Goal: Information Seeking & Learning: Stay updated

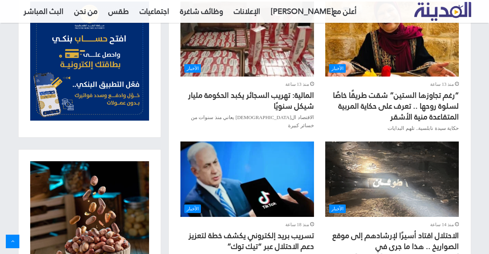
scroll to position [310, 0]
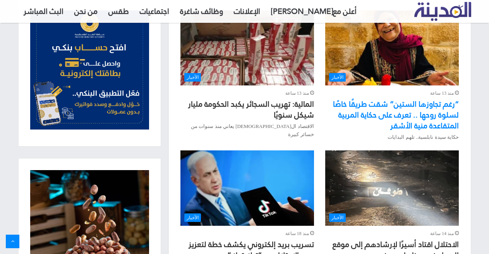
click at [395, 107] on link "“رغم تجاوزها الستين” شقت طريقًا خاصًا لسلوة روحها .. تعرف على حكاية المربية الم…" at bounding box center [396, 115] width 126 height 36
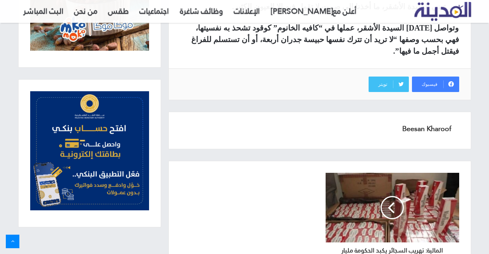
scroll to position [762, 0]
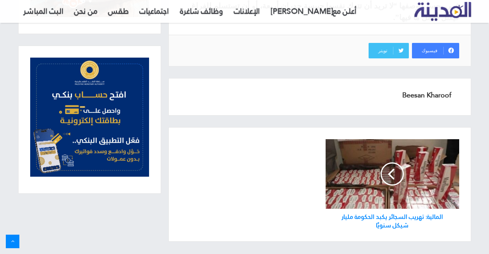
click at [394, 209] on h3 "المالية: تهريب السجائر يكبد الحكومة مليار شيكل سنويًا" at bounding box center [392, 219] width 134 height 21
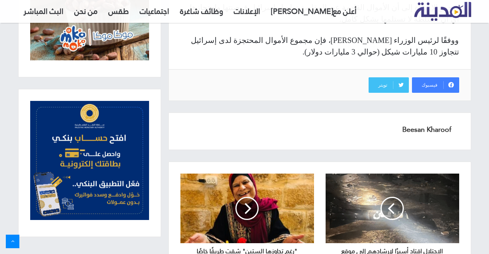
scroll to position [709, 0]
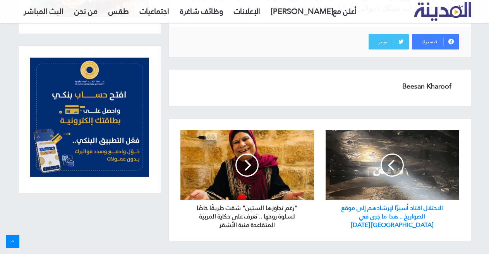
click at [401, 200] on h3 "الاحتلال اقتاد أسيرًا لإرشادهم إلى موقع الصواريخ .. هذا ما جرى في [GEOGRAPHIC_D…" at bounding box center [392, 214] width 134 height 29
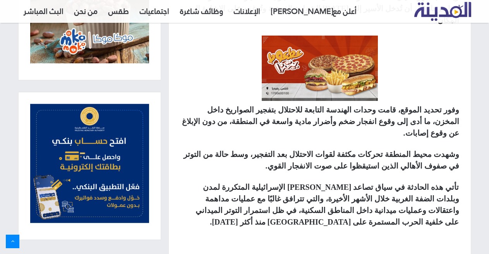
scroll to position [426, 0]
